Goal: Task Accomplishment & Management: Use online tool/utility

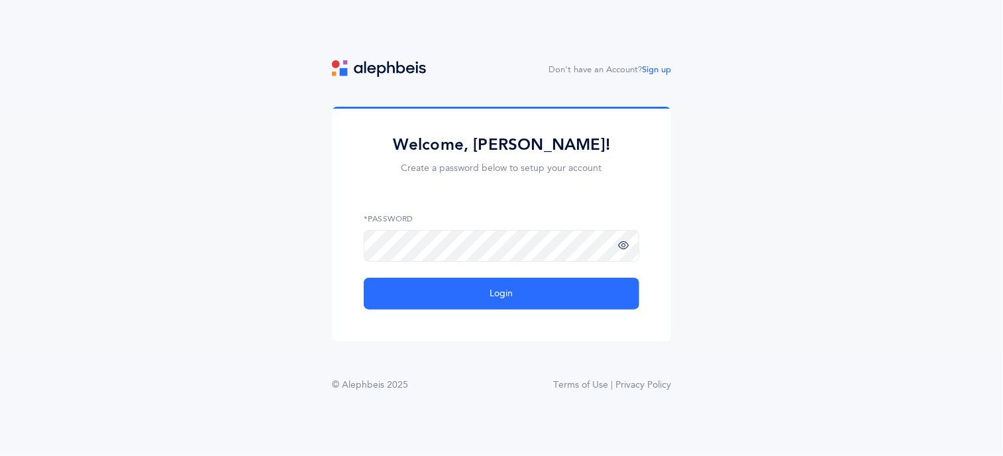
click at [620, 250] on span at bounding box center [623, 245] width 11 height 11
click at [604, 246] on icon at bounding box center [608, 246] width 11 height 12
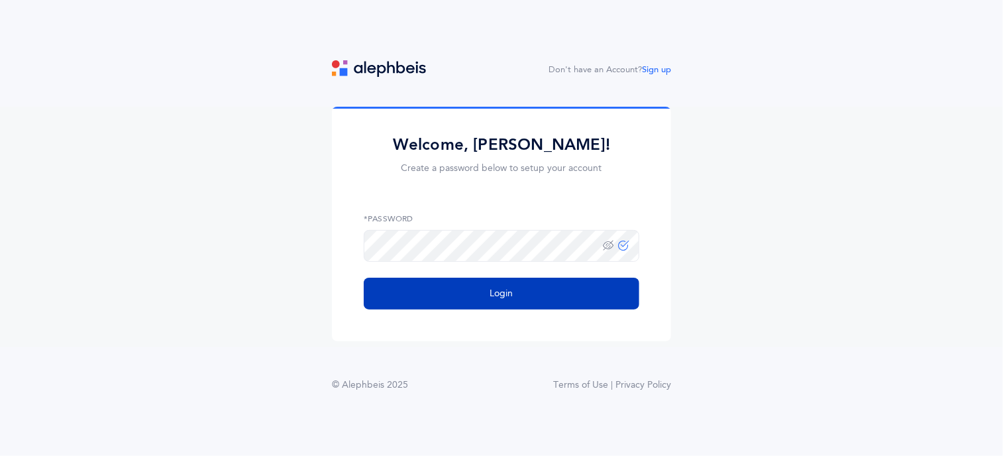
click at [414, 300] on button "Login" at bounding box center [502, 294] width 276 height 32
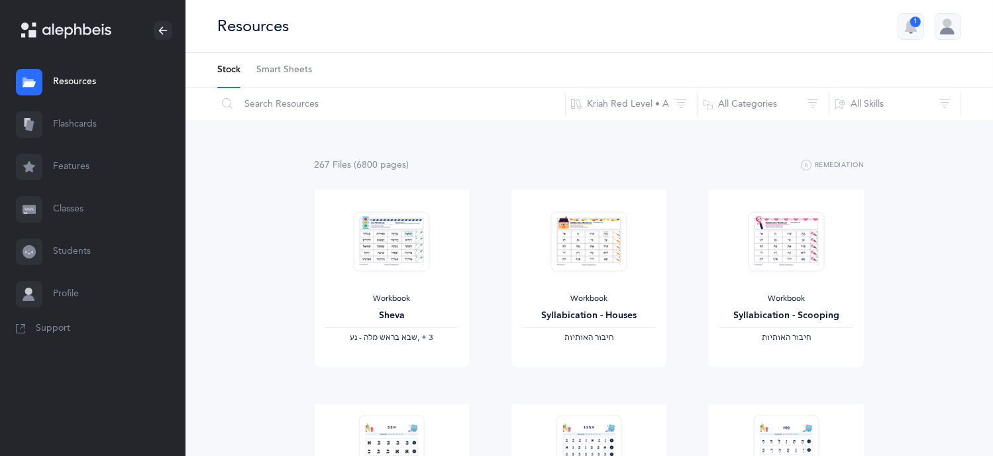
click at [87, 211] on link "Classes" at bounding box center [93, 209] width 186 height 42
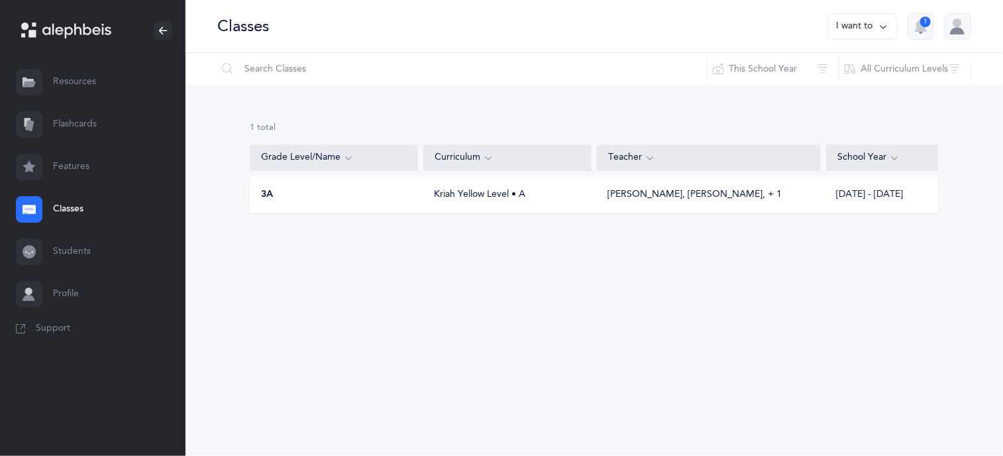
click at [413, 191] on div "3A" at bounding box center [334, 194] width 168 height 13
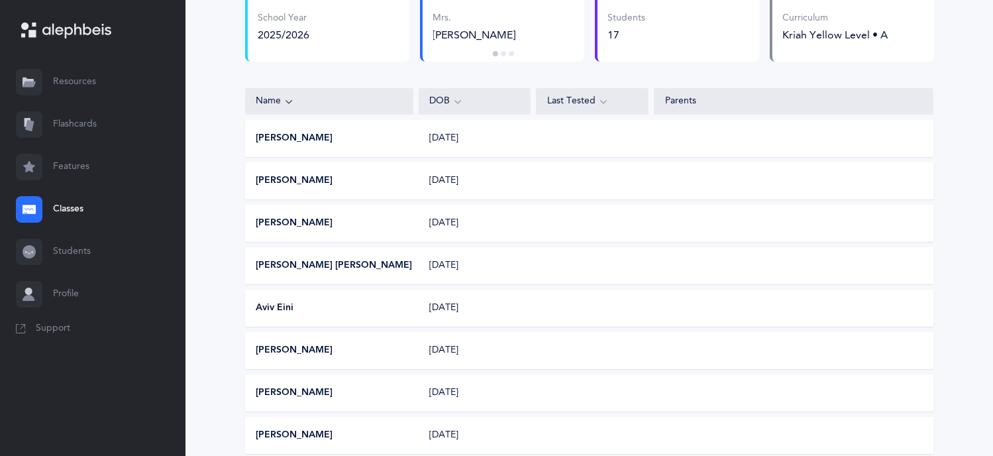
scroll to position [8, 0]
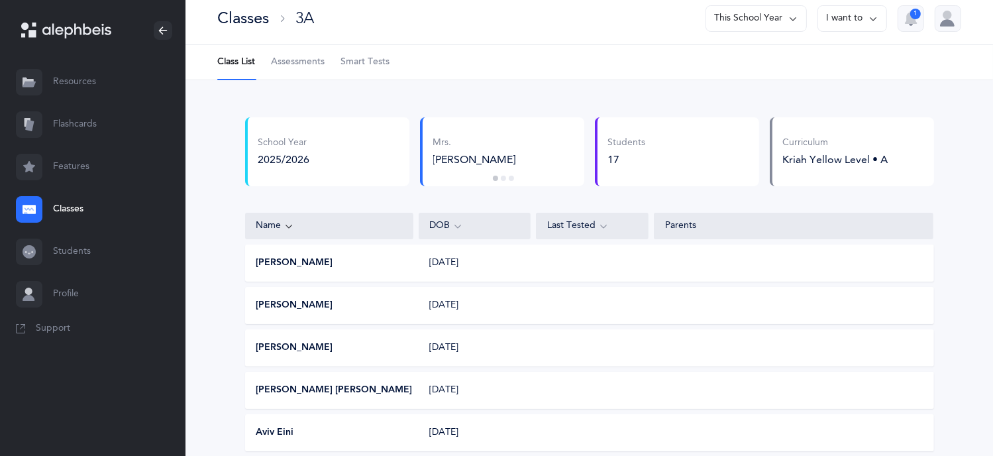
click at [292, 63] on span "Assessments" at bounding box center [298, 62] width 54 height 13
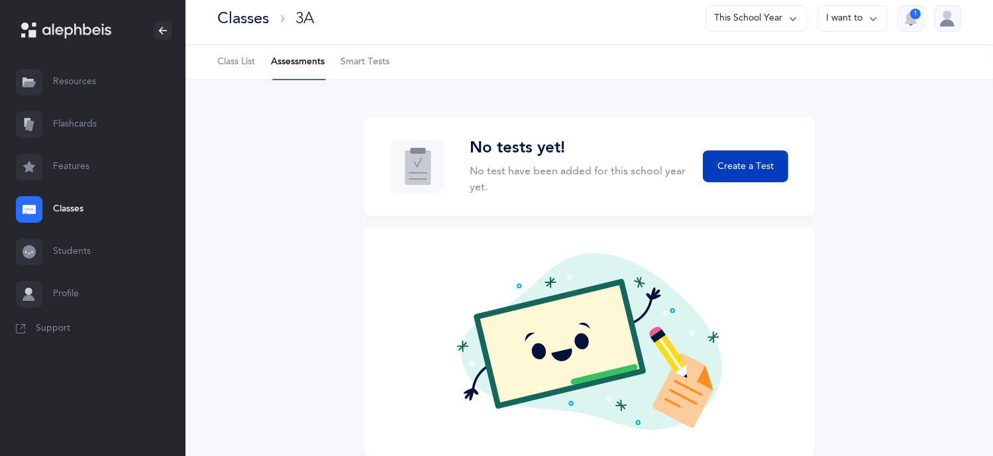
click at [726, 169] on span "Create a Test" at bounding box center [746, 167] width 56 height 14
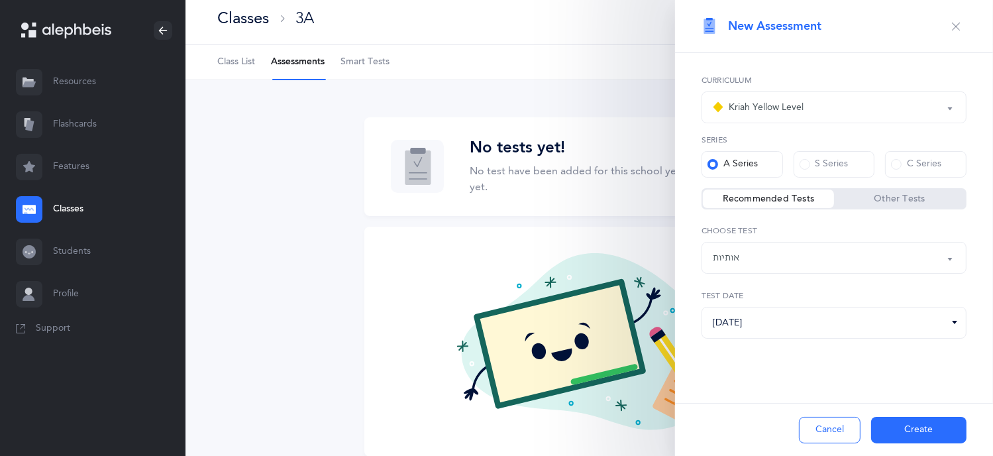
click at [763, 248] on div "אותיות" at bounding box center [834, 257] width 242 height 23
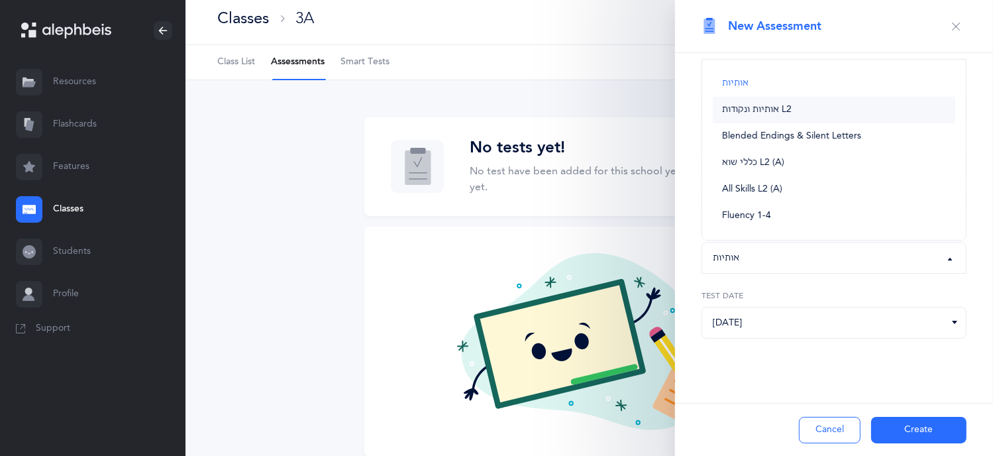
click at [780, 100] on link "אותיות ונקודות L2" at bounding box center [834, 110] width 242 height 27
select select "9"
